Goal: Task Accomplishment & Management: Manage account settings

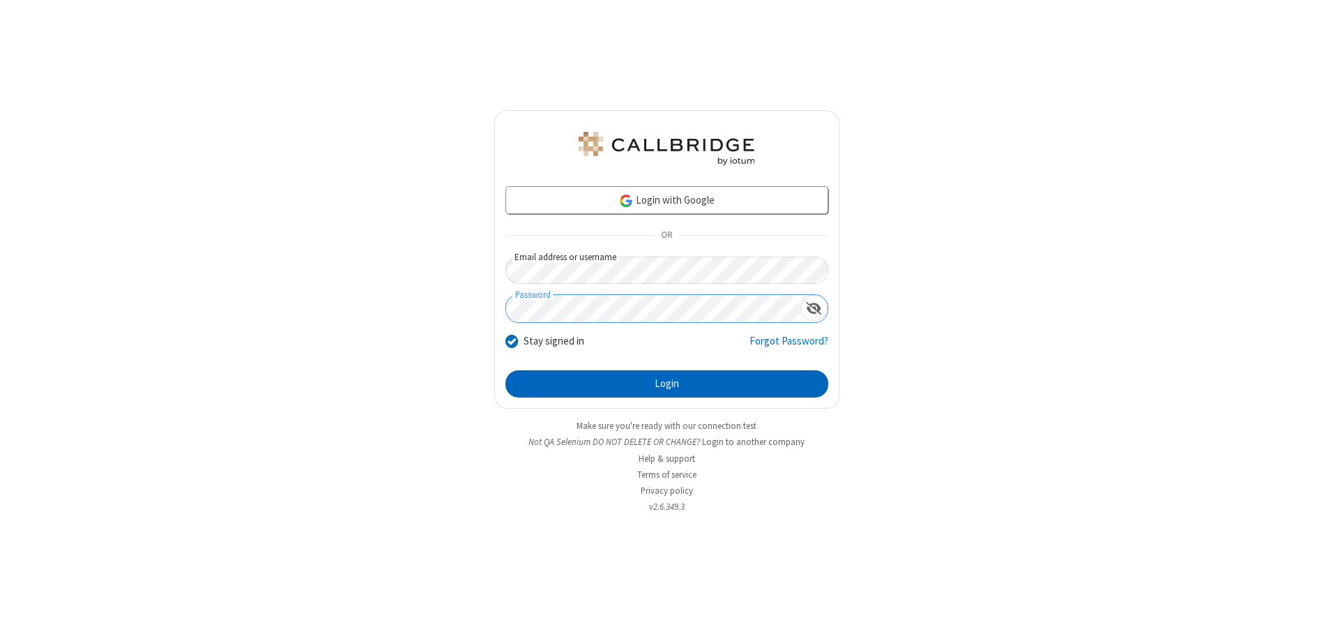
click at [666, 383] on button "Login" at bounding box center [666, 384] width 323 height 28
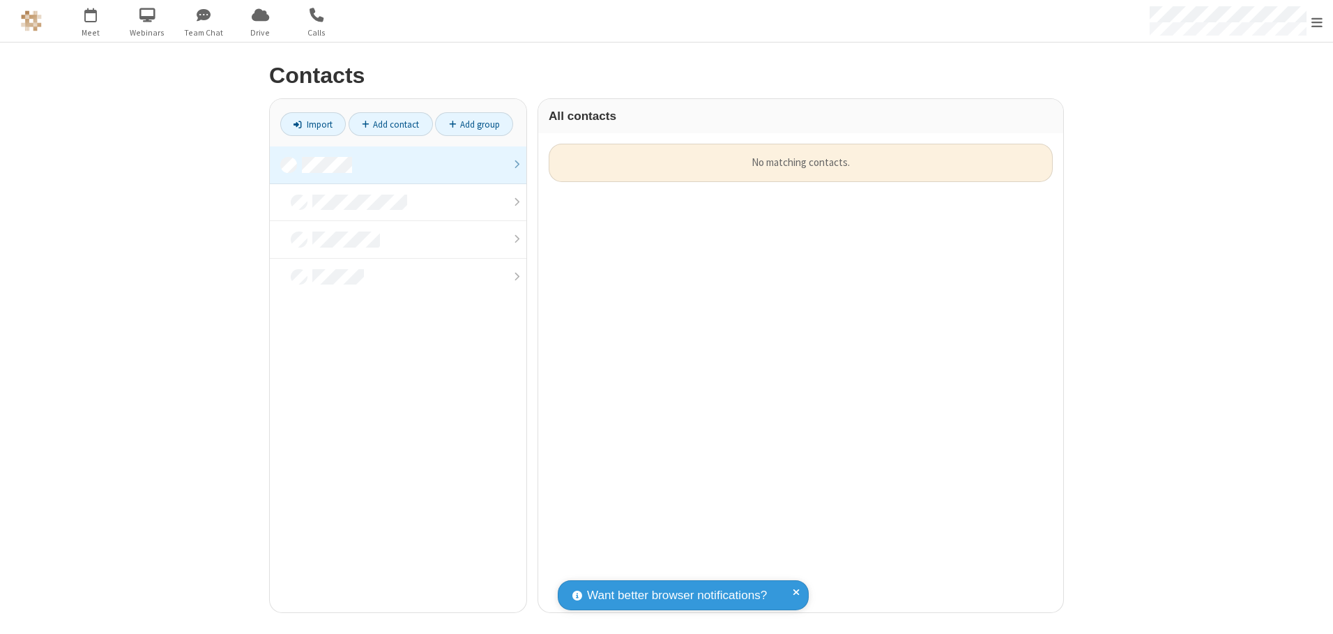
scroll to position [468, 514]
click at [398, 164] on link at bounding box center [398, 165] width 257 height 38
click at [390, 124] on link "Add contact" at bounding box center [391, 124] width 84 height 24
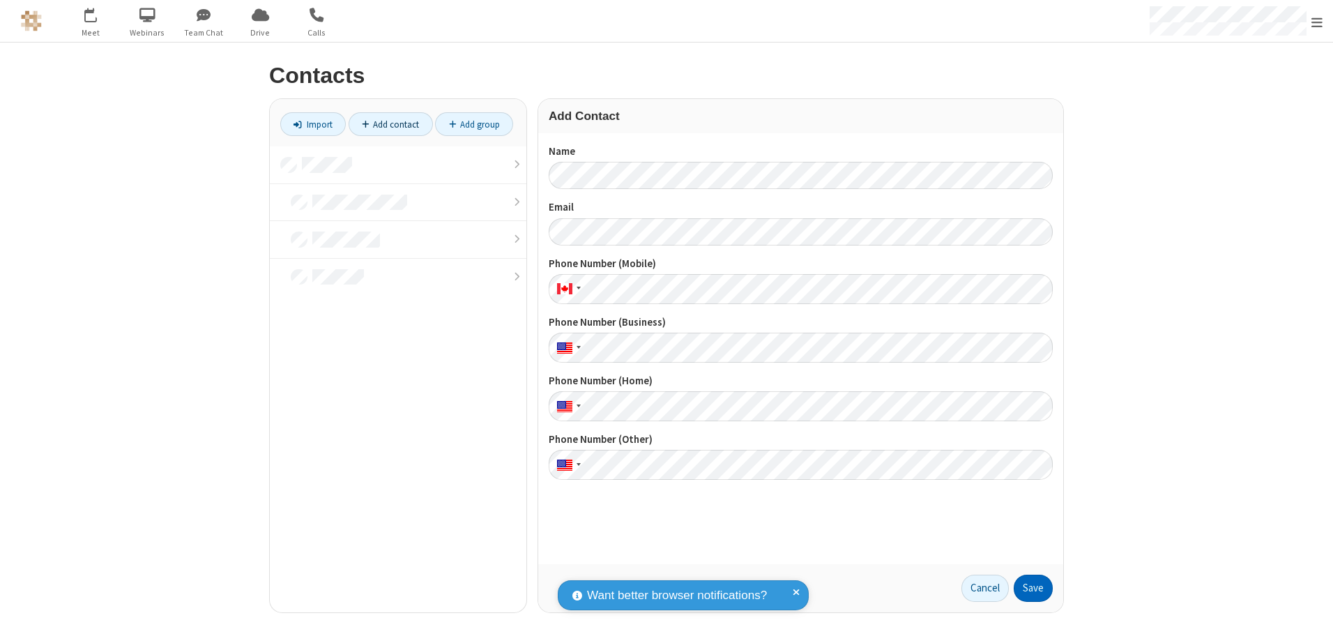
click at [1033, 588] on button "Save" at bounding box center [1032, 588] width 39 height 28
